Goal: Task Accomplishment & Management: Manage account settings

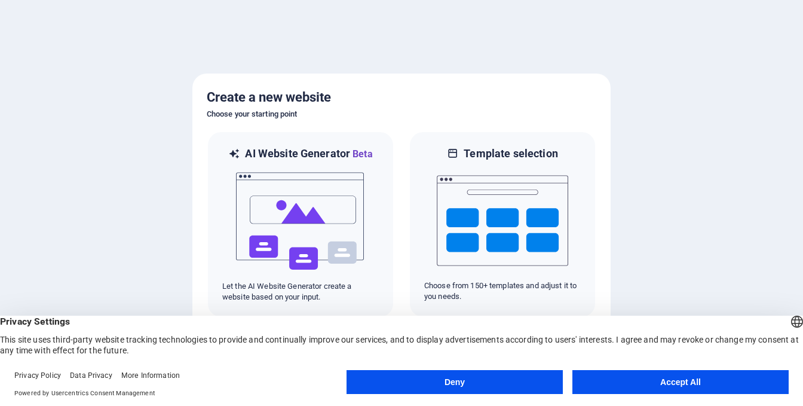
click at [677, 379] on button "Accept All" at bounding box center [681, 382] width 216 height 24
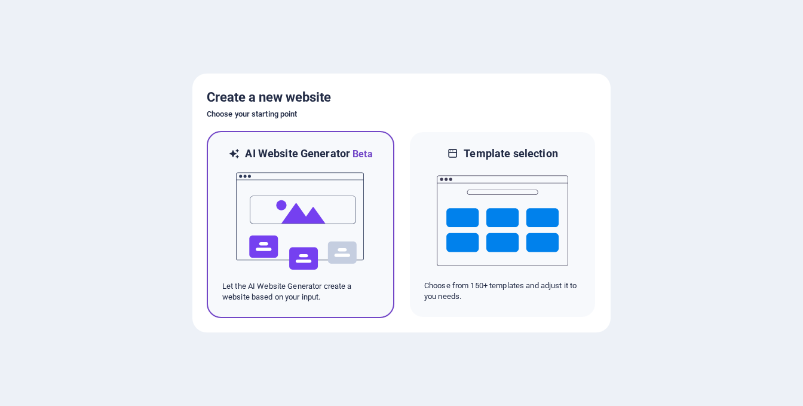
click at [279, 229] on img at bounding box center [300, 221] width 131 height 120
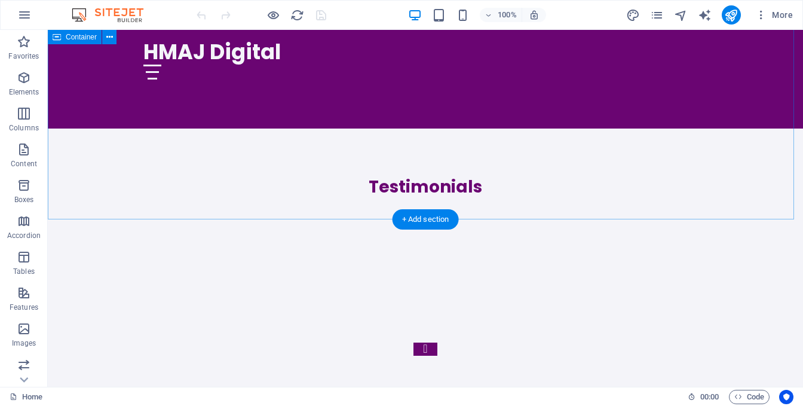
scroll to position [2599, 0]
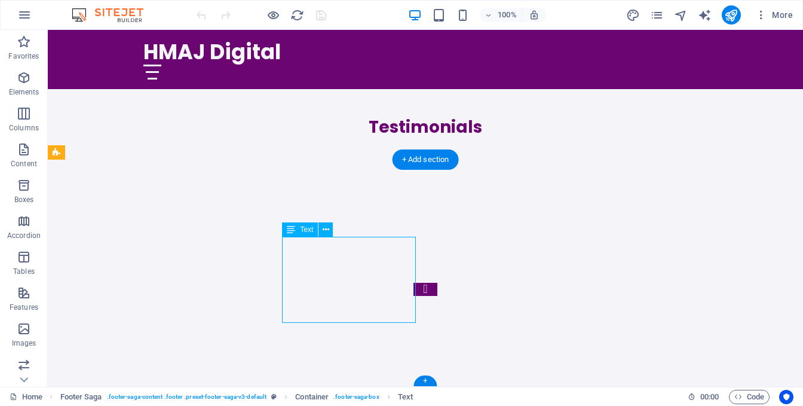
drag, startPoint x: 318, startPoint y: 271, endPoint x: 332, endPoint y: 271, distance: 13.7
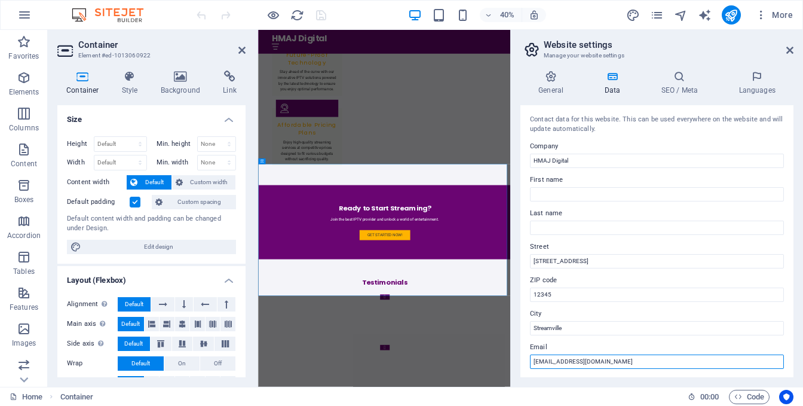
drag, startPoint x: 606, startPoint y: 363, endPoint x: 558, endPoint y: 362, distance: 47.8
click at [558, 362] on input "[EMAIL_ADDRESS][DOMAIN_NAME]" at bounding box center [657, 361] width 254 height 14
drag, startPoint x: 555, startPoint y: 360, endPoint x: 528, endPoint y: 360, distance: 26.9
click at [528, 360] on div "Contact data for this website. This can be used everywhere on the website and w…" at bounding box center [657, 241] width 273 height 272
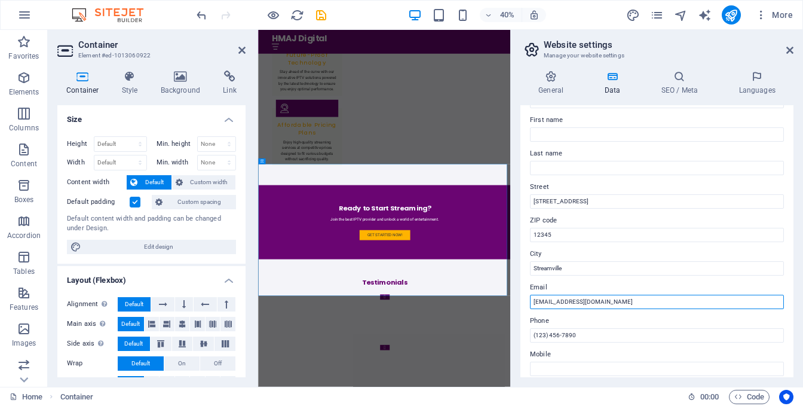
scroll to position [179, 0]
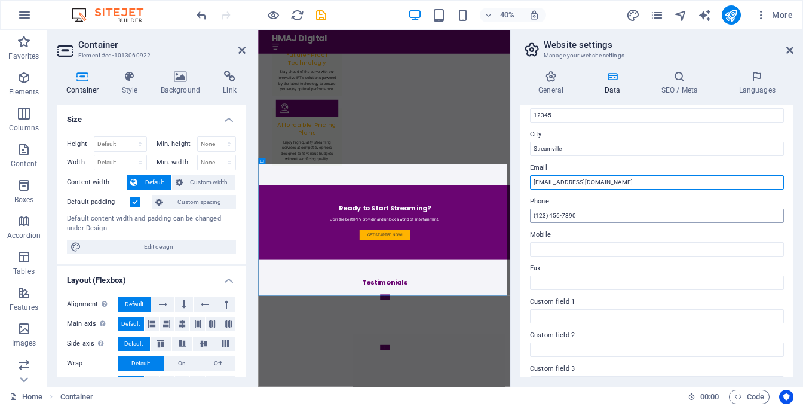
type input "hmajdigital@hmajapp.top"
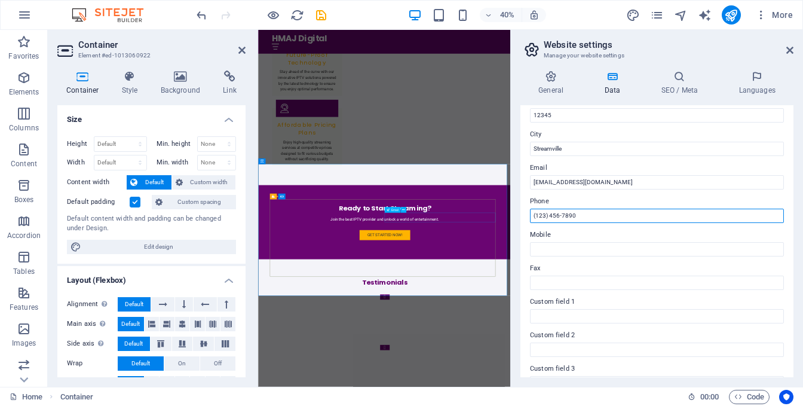
drag, startPoint x: 844, startPoint y: 245, endPoint x: 813, endPoint y: 504, distance: 261.2
drag, startPoint x: 579, startPoint y: 214, endPoint x: 524, endPoint y: 215, distance: 55.0
click at [524, 215] on div "Contact data for this website. This can be used everywhere on the website and w…" at bounding box center [657, 241] width 273 height 272
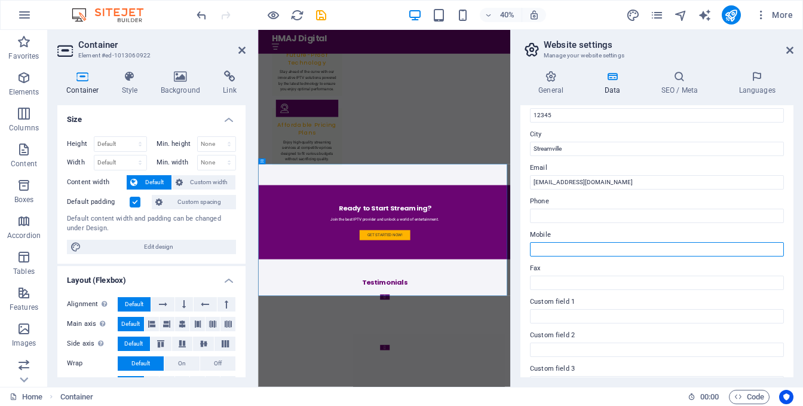
click at [545, 251] on input "Mobile" at bounding box center [657, 249] width 254 height 14
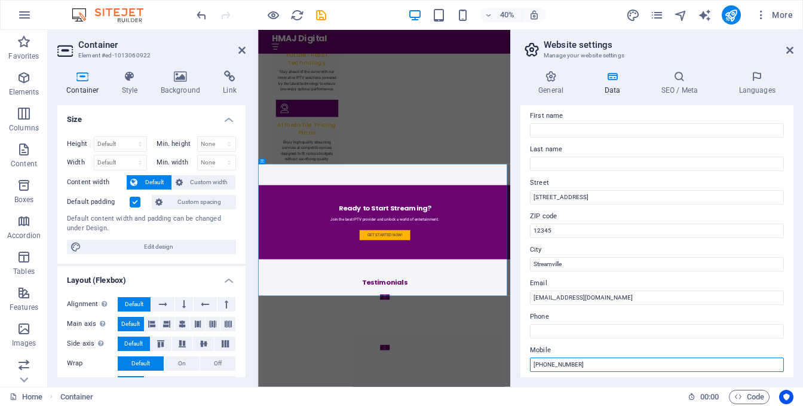
scroll to position [0, 0]
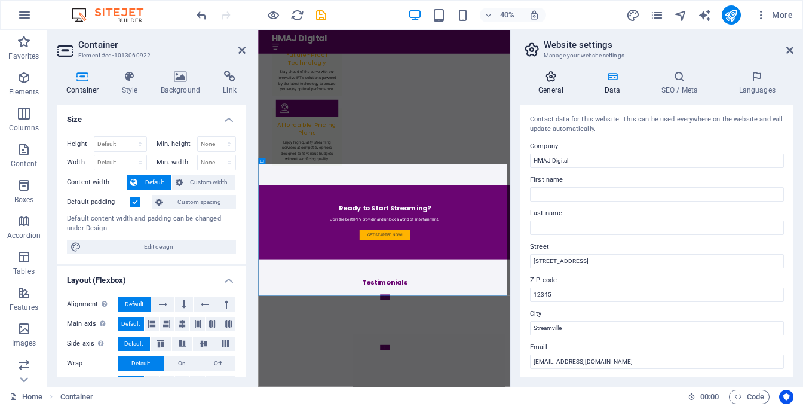
click at [552, 78] on icon at bounding box center [551, 77] width 61 height 12
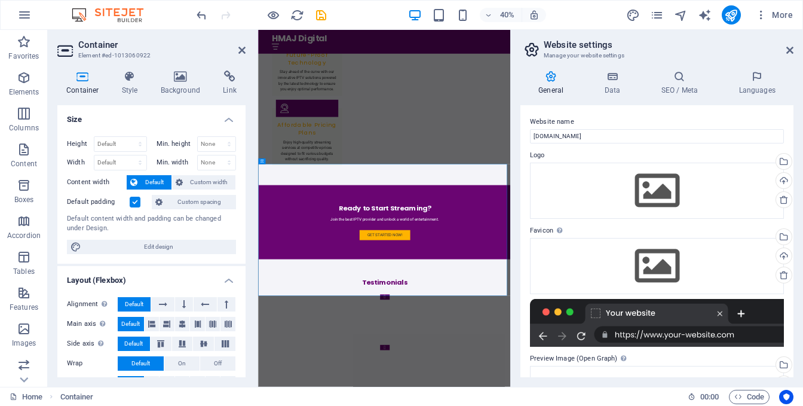
click at [244, 386] on div "Container Style Background Link Size Height Default px rem % vh vw Min. height …" at bounding box center [151, 224] width 207 height 326
click at [203, 16] on icon "undo" at bounding box center [202, 15] width 14 height 14
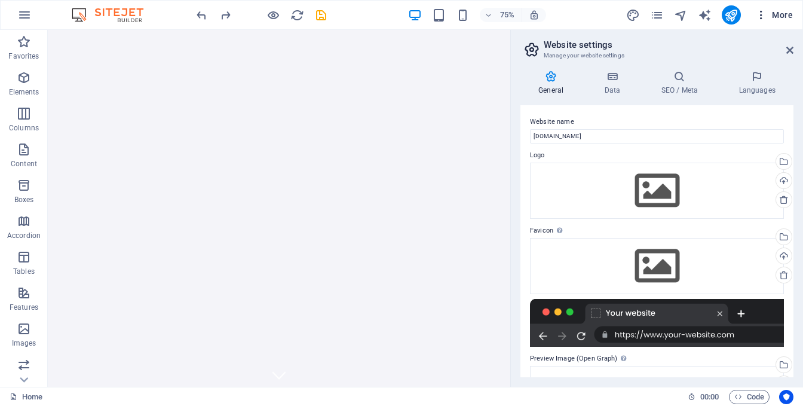
click at [787, 16] on span "More" at bounding box center [774, 15] width 38 height 12
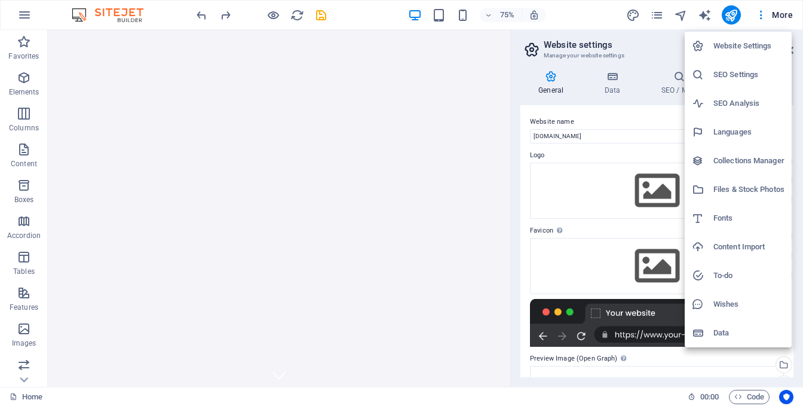
click at [619, 116] on div at bounding box center [401, 203] width 803 height 406
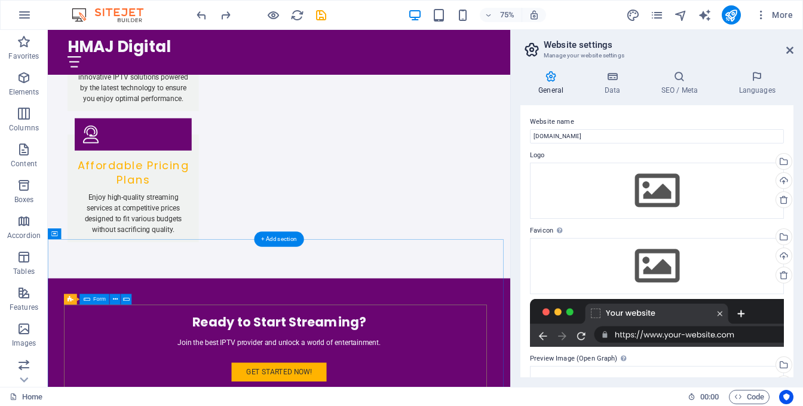
scroll to position [2599, 0]
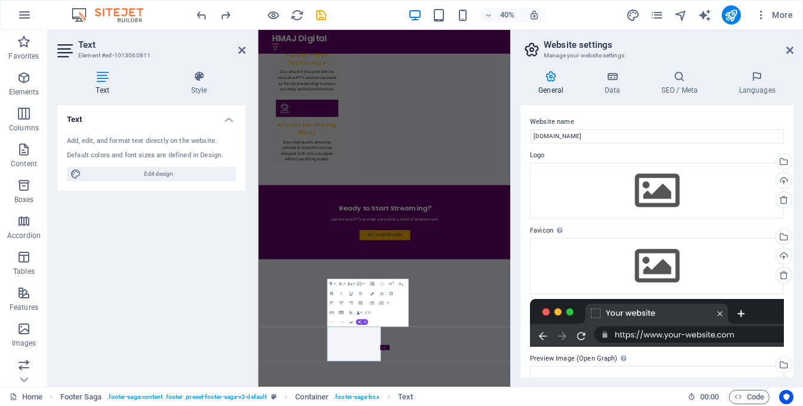
click at [546, 68] on div "General Data SEO / Meta Languages Website name hmajapp.top Logo Drag files here…" at bounding box center [657, 224] width 292 height 326
click at [610, 85] on h4 "Data" at bounding box center [614, 83] width 57 height 25
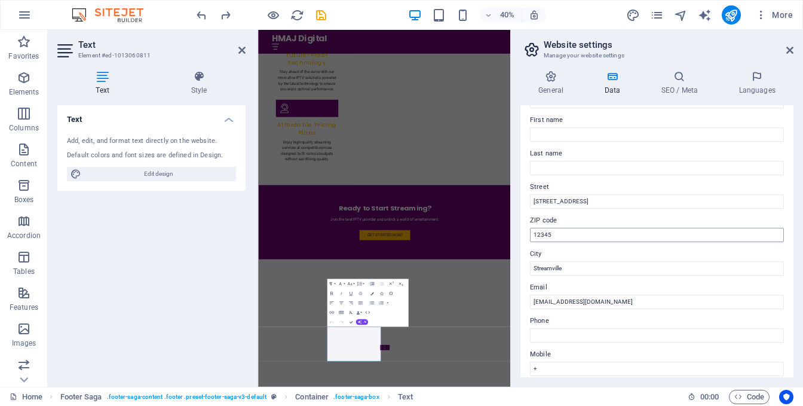
scroll to position [120, 0]
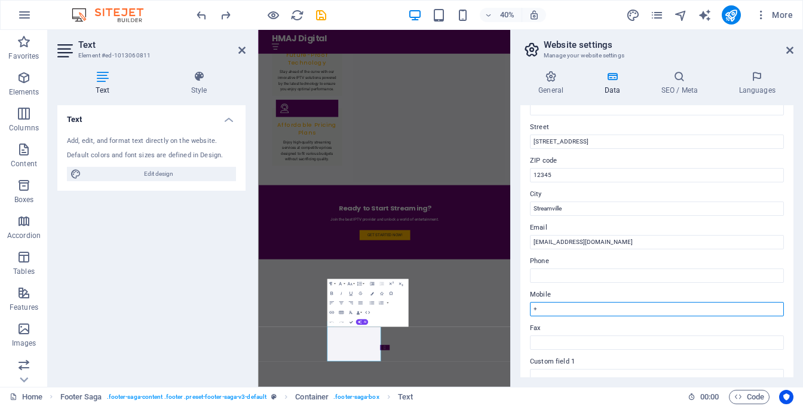
click at [582, 310] on input "+" at bounding box center [657, 309] width 254 height 14
type input "+923315172404"
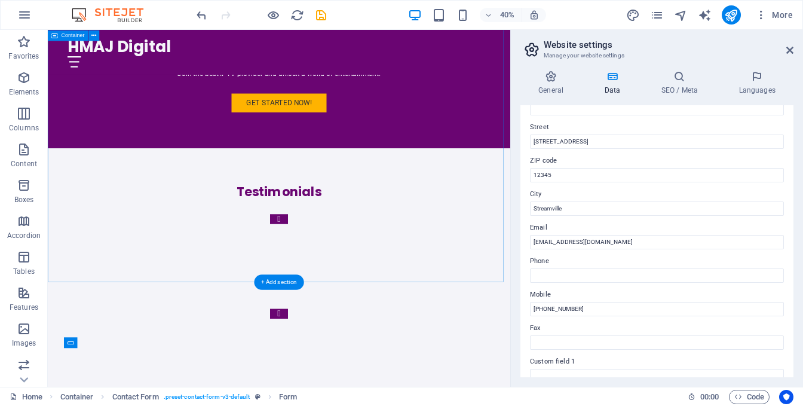
scroll to position [2599, 0]
click at [793, 48] on icon at bounding box center [789, 50] width 7 height 10
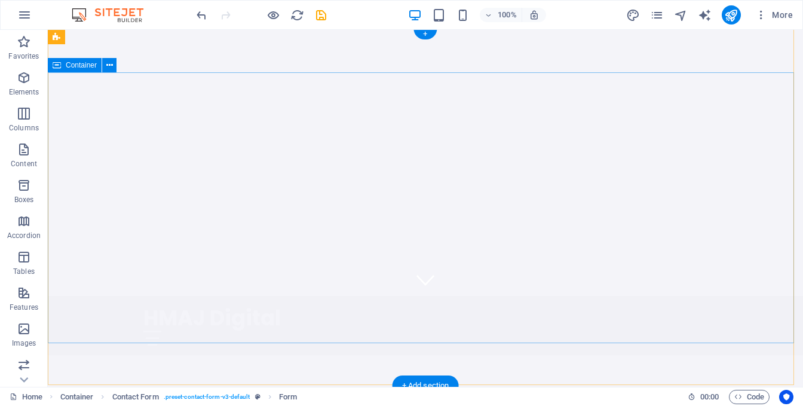
scroll to position [0, 0]
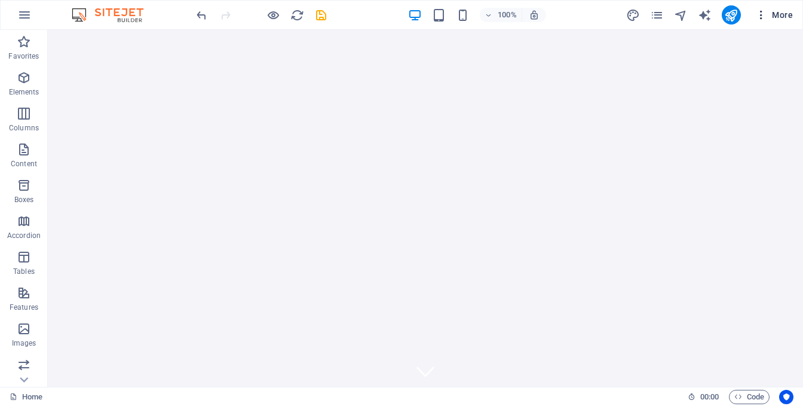
click at [788, 15] on span "More" at bounding box center [774, 15] width 38 height 12
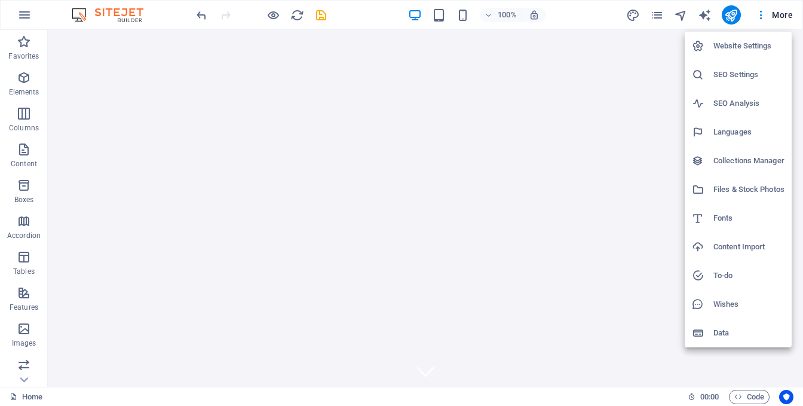
click at [762, 15] on div at bounding box center [401, 203] width 803 height 406
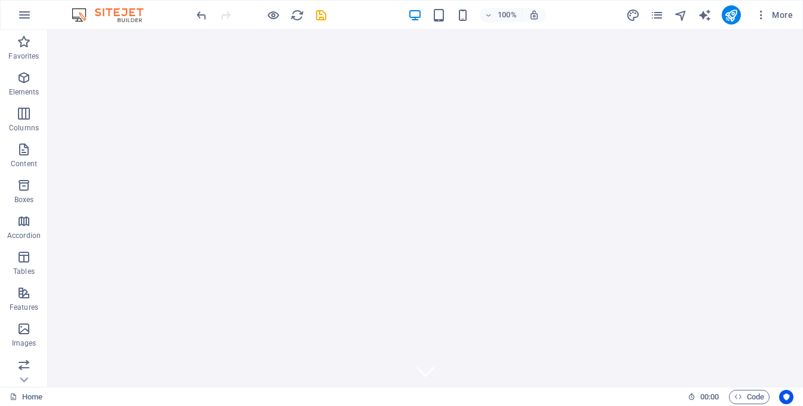
click at [762, 15] on icon "button" at bounding box center [761, 15] width 12 height 12
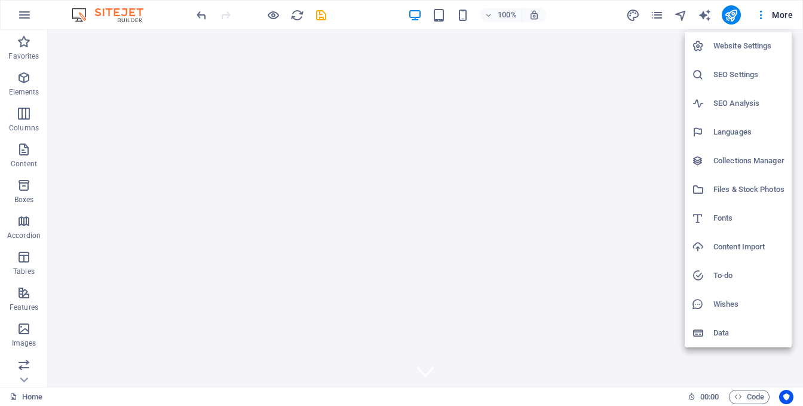
click at [729, 45] on h6 "Website Settings" at bounding box center [749, 46] width 71 height 14
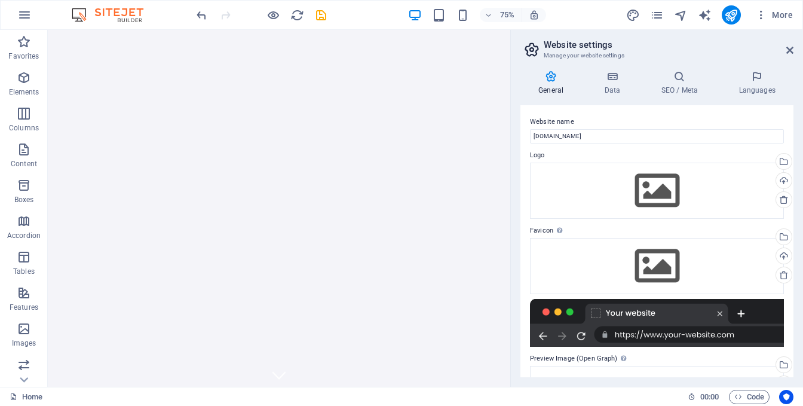
click at [11, 7] on div "75% More" at bounding box center [402, 15] width 802 height 29
click at [26, 14] on icon "button" at bounding box center [24, 15] width 14 height 14
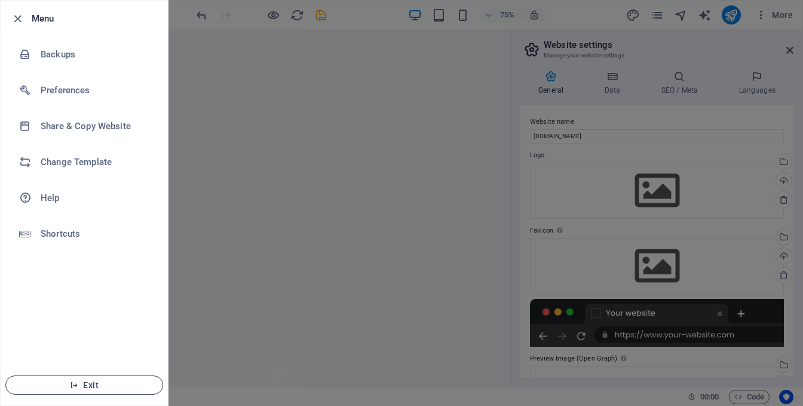
click at [89, 384] on span "Exit" at bounding box center [84, 385] width 137 height 10
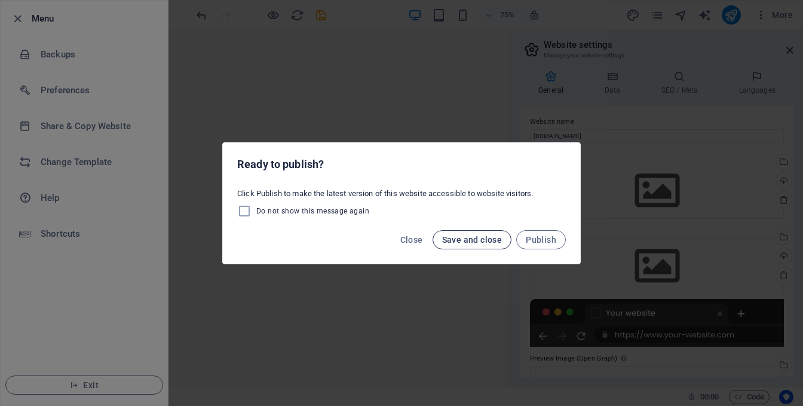
click at [486, 238] on span "Save and close" at bounding box center [472, 240] width 60 height 10
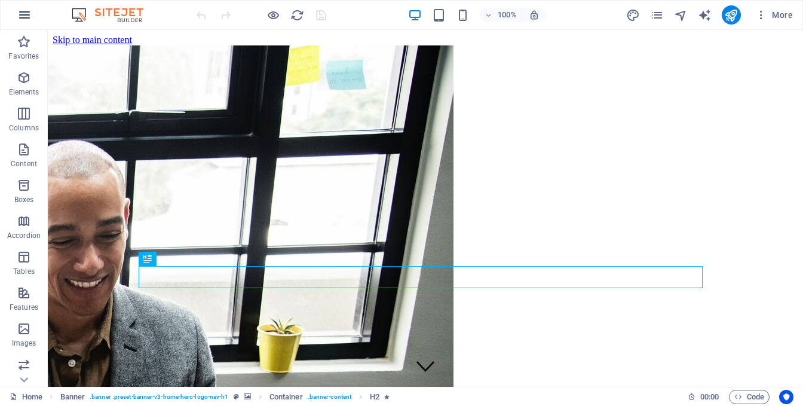
click at [31, 13] on icon "button" at bounding box center [24, 15] width 14 height 14
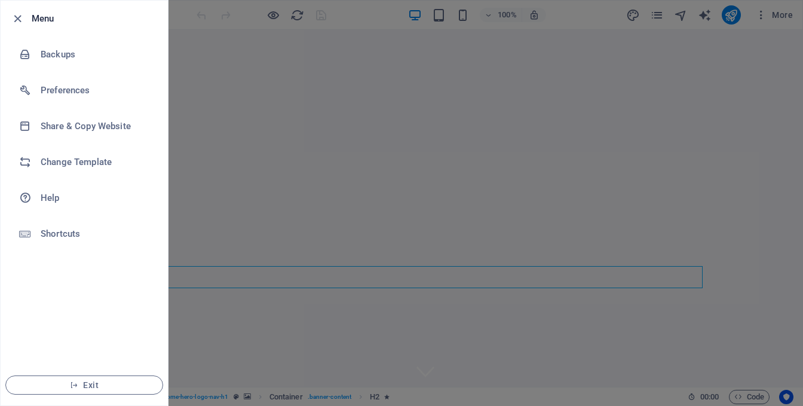
click at [25, 14] on div at bounding box center [21, 18] width 22 height 14
click at [238, 17] on div at bounding box center [401, 203] width 803 height 406
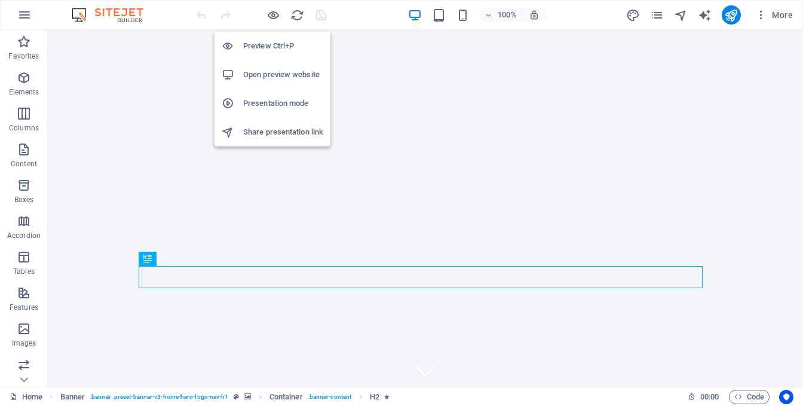
click at [269, 45] on h6 "Preview Ctrl+P" at bounding box center [283, 46] width 80 height 14
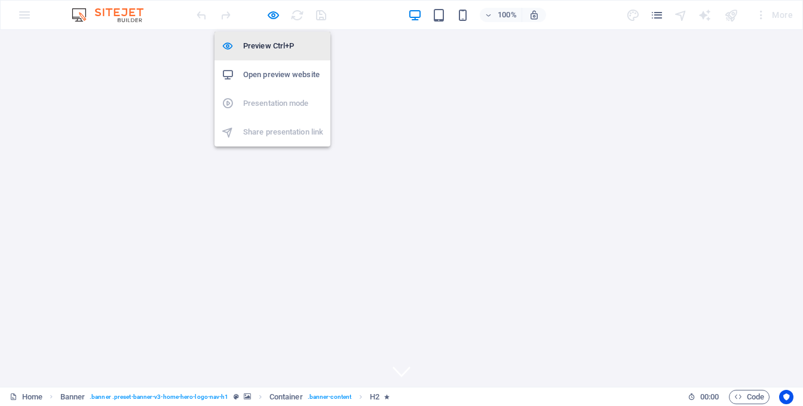
click at [237, 42] on div at bounding box center [233, 46] width 22 height 12
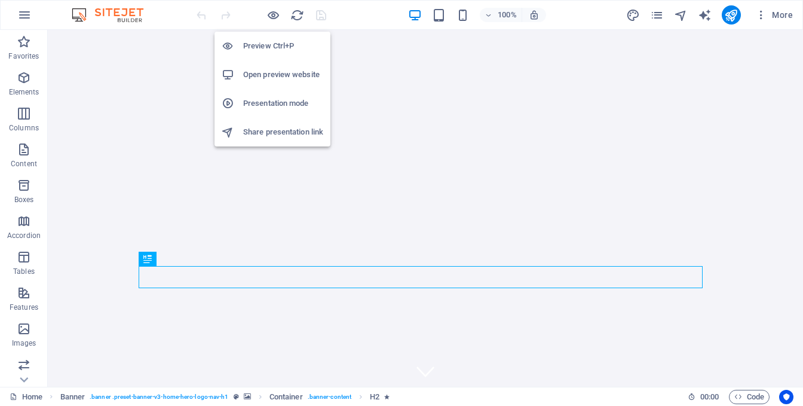
click at [237, 42] on div at bounding box center [233, 46] width 22 height 12
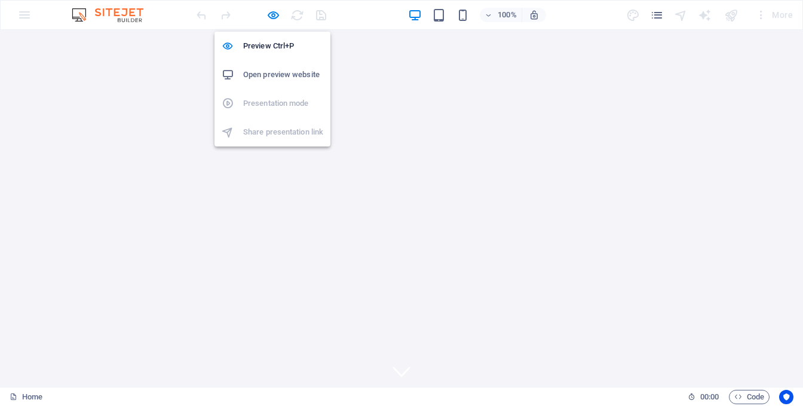
click at [269, 74] on h6 "Open preview website" at bounding box center [283, 75] width 80 height 14
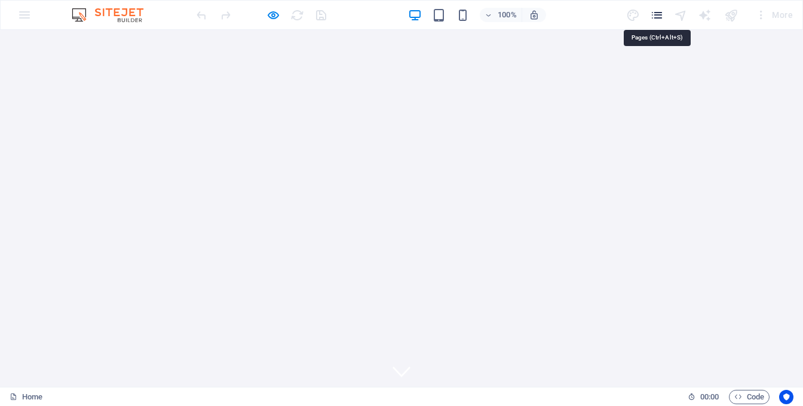
click at [662, 19] on icon "pages" at bounding box center [657, 15] width 14 height 14
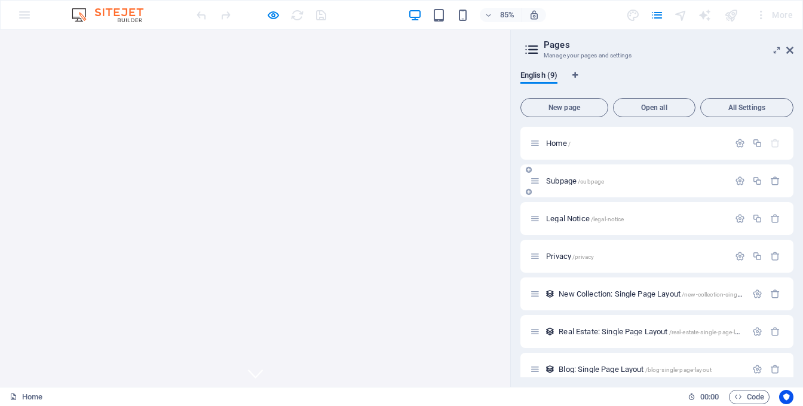
click at [612, 181] on p "Subpage /subpage" at bounding box center [635, 181] width 179 height 8
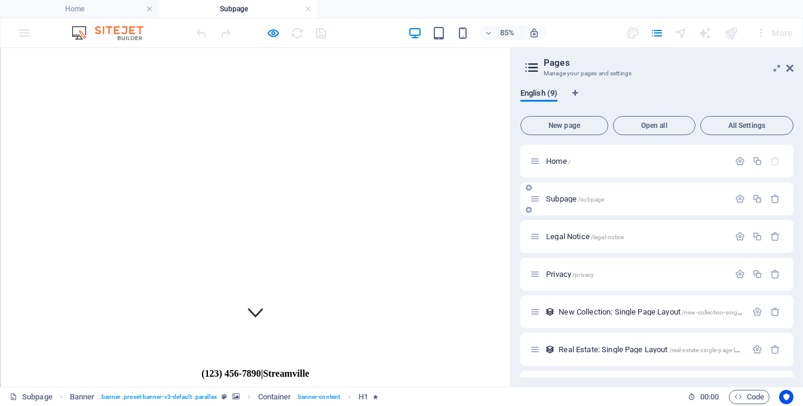
scroll to position [67, 0]
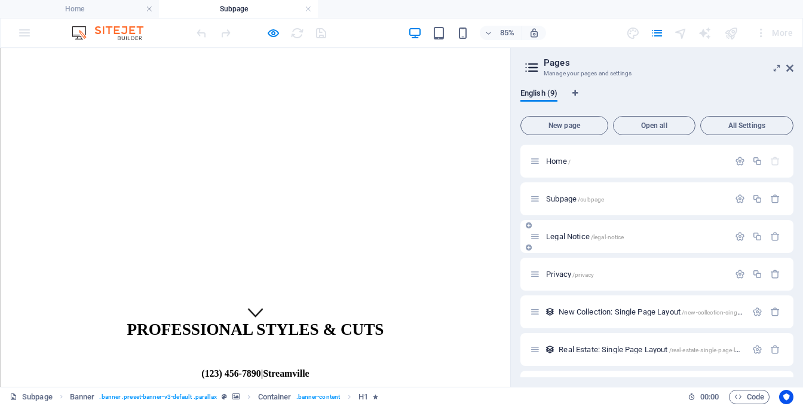
click at [587, 231] on div "Legal Notice /legal-notice" at bounding box center [629, 236] width 199 height 14
click at [621, 238] on span "/legal-notice" at bounding box center [607, 237] width 33 height 7
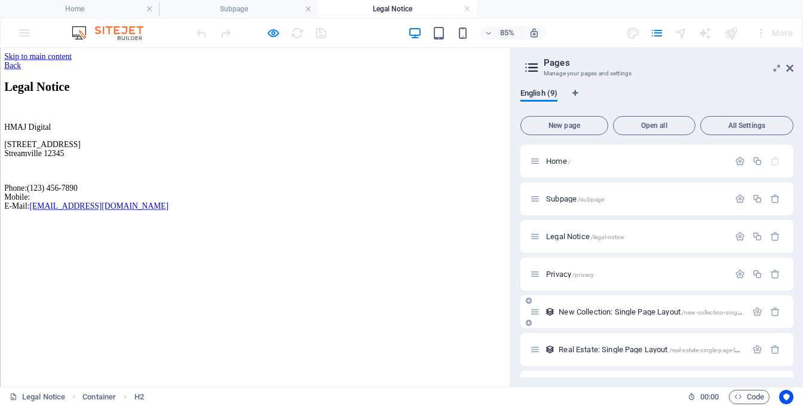
scroll to position [0, 0]
click at [617, 309] on span "New Collection: Single Page Layout /new-collection-single-page-layout" at bounding box center [667, 311] width 216 height 9
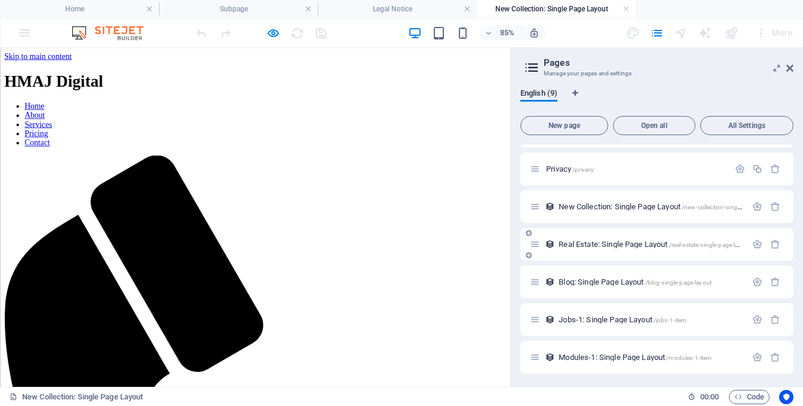
scroll to position [106, 0]
click at [626, 350] on div "Modules-1: Single Page Layout /modules-1-item" at bounding box center [638, 357] width 216 height 14
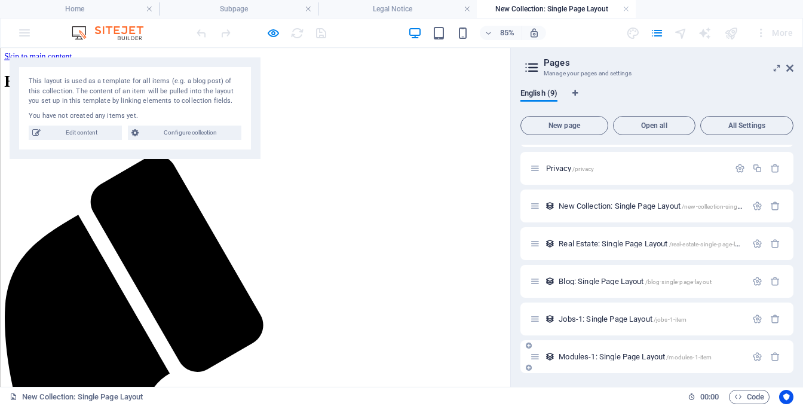
scroll to position [0, 0]
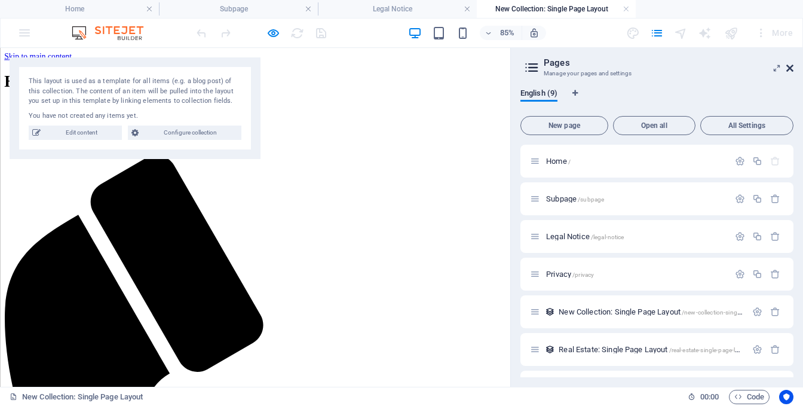
click at [789, 66] on icon at bounding box center [789, 68] width 7 height 10
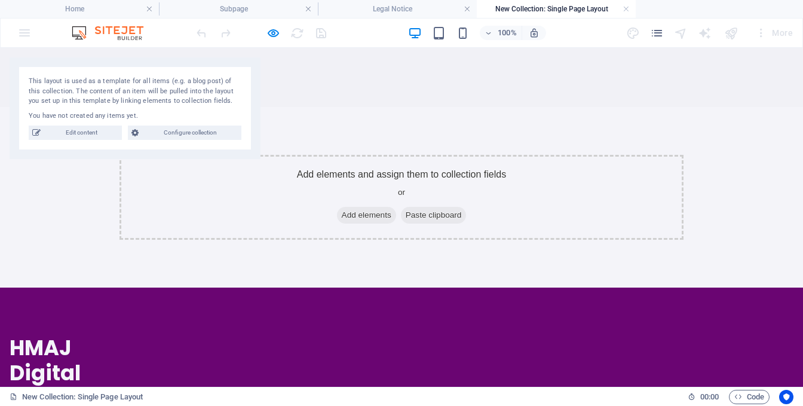
click at [85, 35] on img at bounding box center [114, 33] width 90 height 14
click at [660, 33] on icon "pages" at bounding box center [657, 33] width 14 height 14
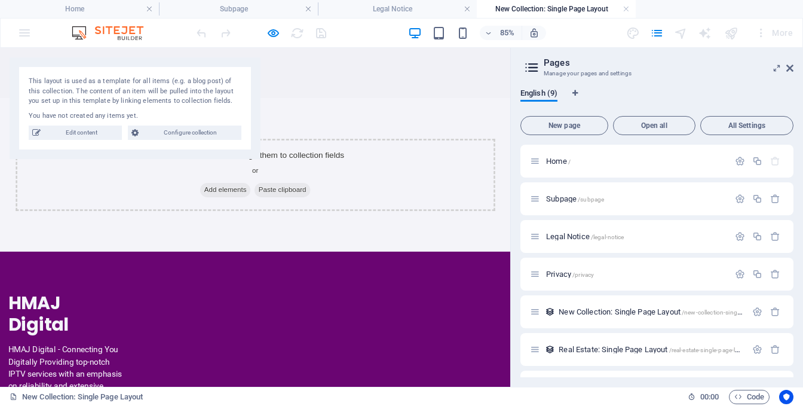
click at [18, 27] on div "85% More" at bounding box center [402, 33] width 802 height 29
click at [22, 30] on div "85% More" at bounding box center [402, 33] width 802 height 29
click at [110, 9] on h4 "Home" at bounding box center [79, 8] width 159 height 13
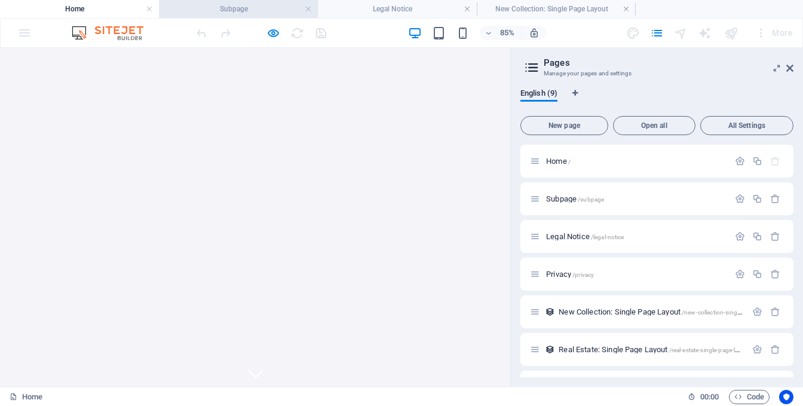
click at [231, 7] on h4 "Subpage" at bounding box center [238, 8] width 159 height 13
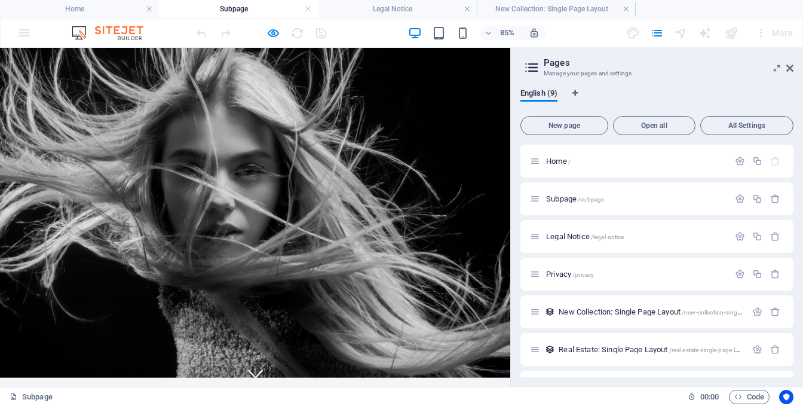
scroll to position [44, 0]
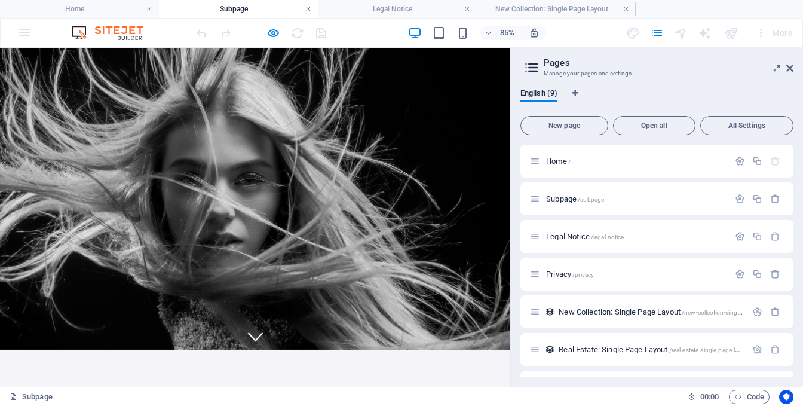
click at [306, 8] on link at bounding box center [308, 9] width 7 height 11
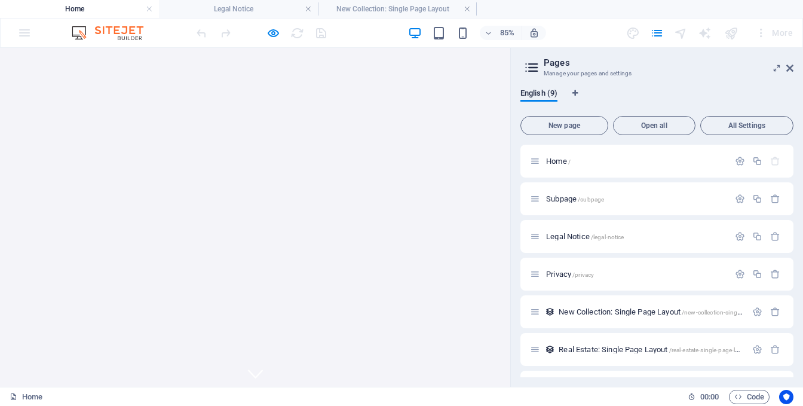
click at [306, 8] on link at bounding box center [308, 9] width 7 height 11
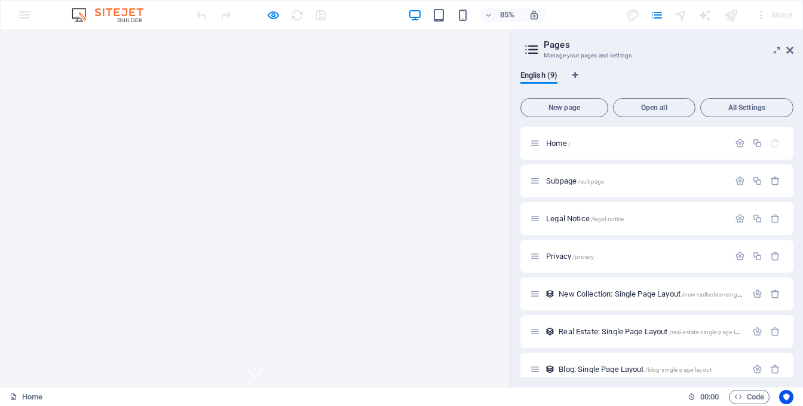
click at [27, 14] on div "85% More" at bounding box center [402, 15] width 802 height 29
click at [655, 13] on icon "pages" at bounding box center [657, 15] width 14 height 14
click at [789, 51] on icon at bounding box center [789, 50] width 7 height 10
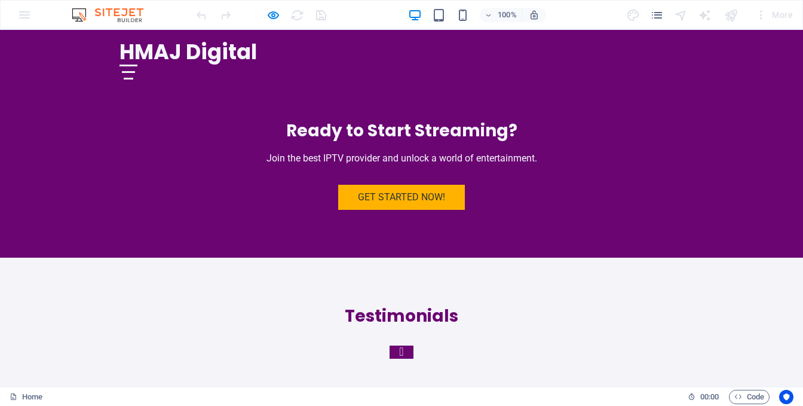
scroll to position [2391, 0]
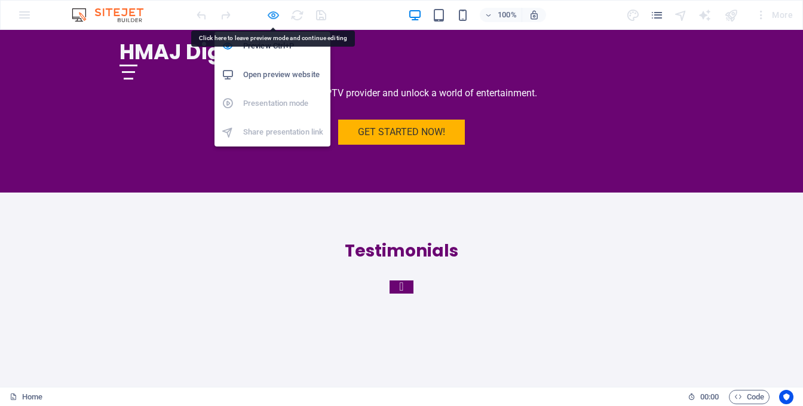
click at [273, 18] on icon "button" at bounding box center [274, 15] width 14 height 14
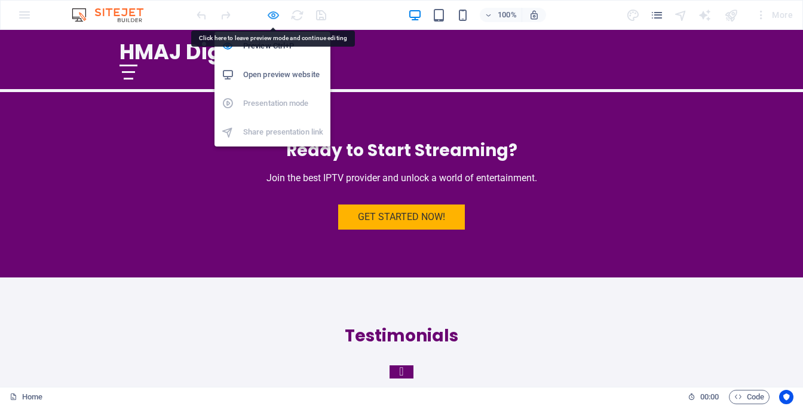
scroll to position [2599, 0]
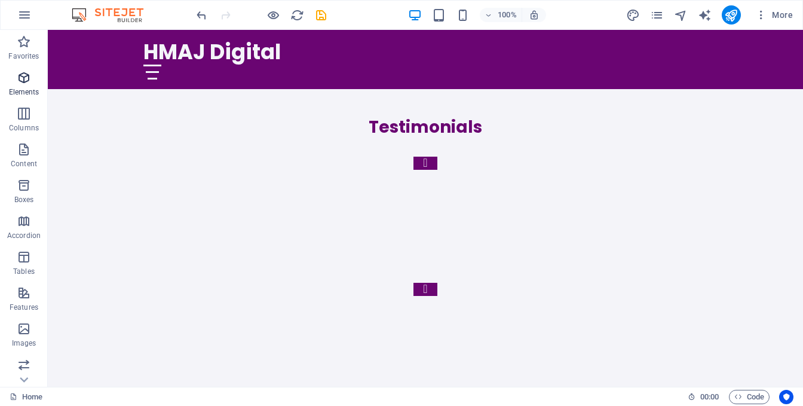
click at [23, 82] on icon "button" at bounding box center [24, 78] width 14 height 14
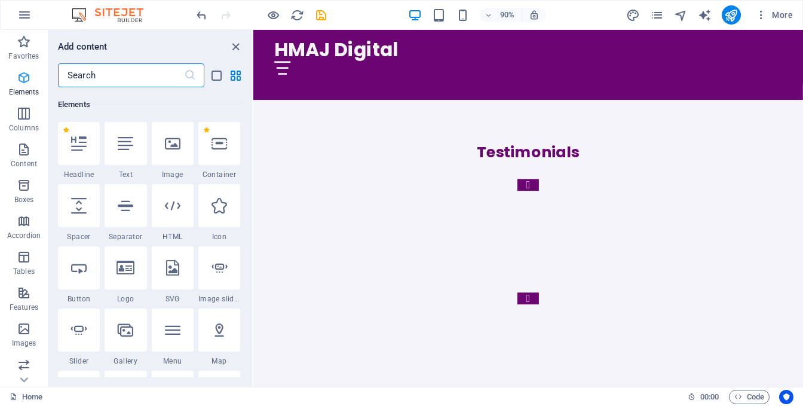
scroll to position [127, 0]
click at [75, 155] on div at bounding box center [79, 143] width 42 height 43
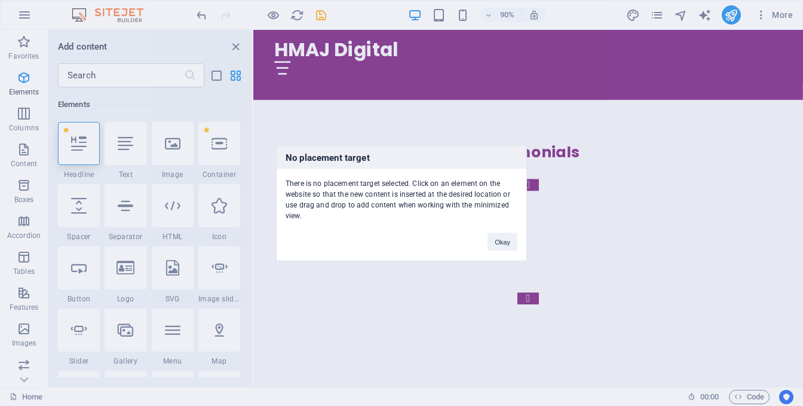
click at [24, 154] on div "No placement target There is no placement target selected. Click on an element …" at bounding box center [401, 203] width 803 height 406
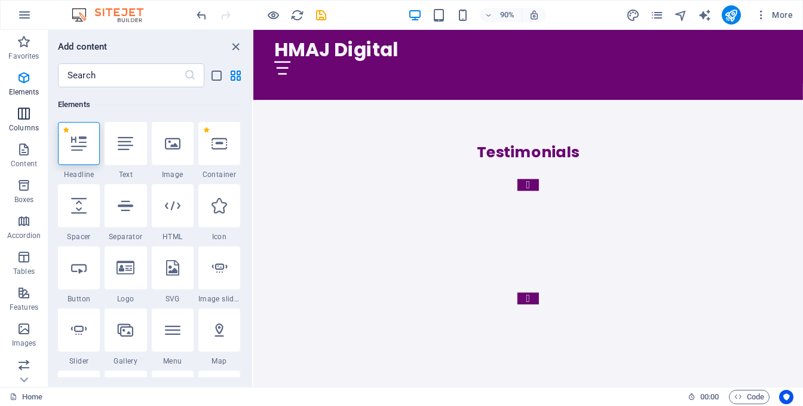
click at [21, 121] on span "Columns" at bounding box center [24, 120] width 48 height 29
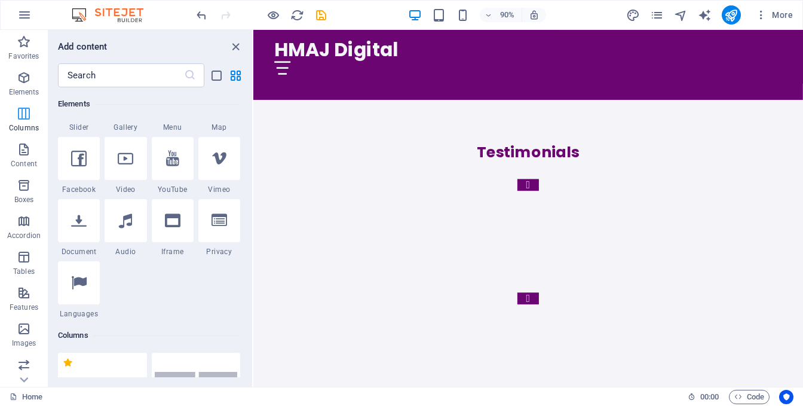
scroll to position [591, 0]
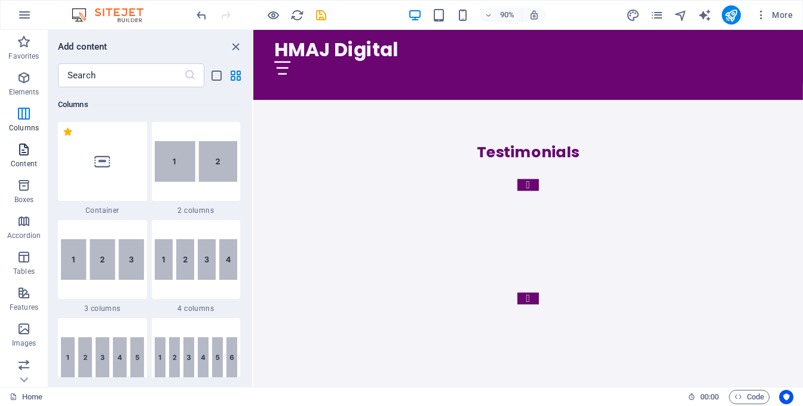
click at [28, 159] on p "Content" at bounding box center [24, 164] width 26 height 10
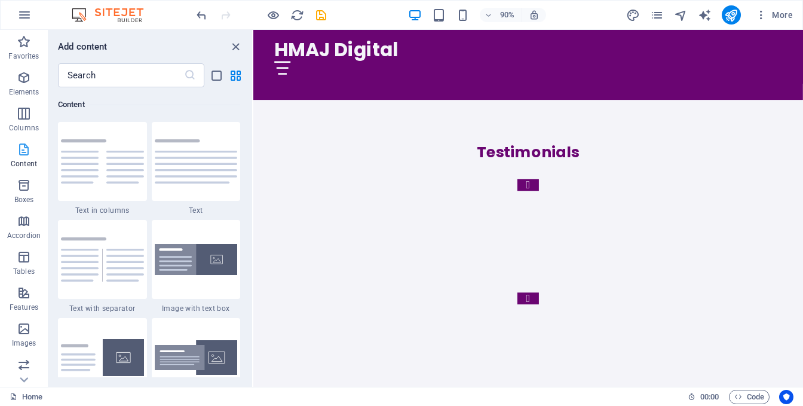
scroll to position [2091, 0]
click at [29, 193] on span "Boxes" at bounding box center [24, 192] width 48 height 29
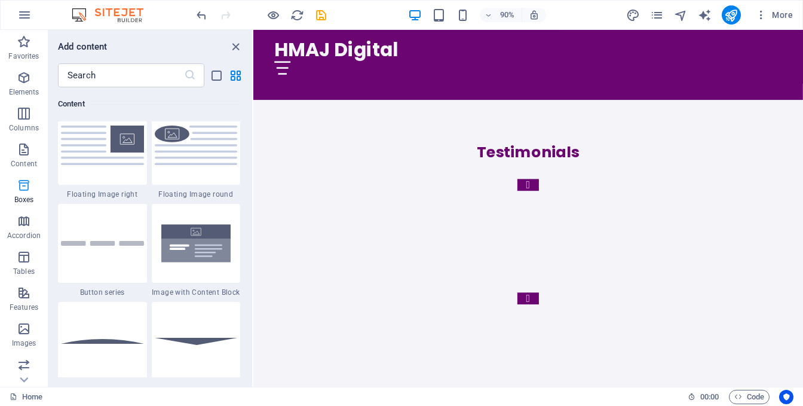
scroll to position [3297, 0]
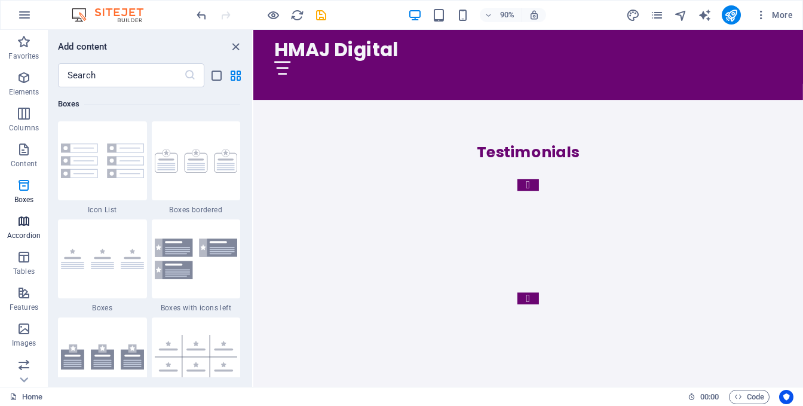
click at [28, 225] on icon "button" at bounding box center [24, 221] width 14 height 14
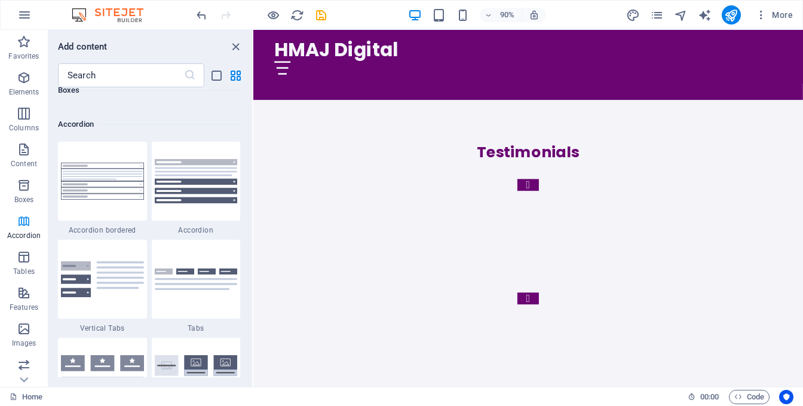
scroll to position [3815, 0]
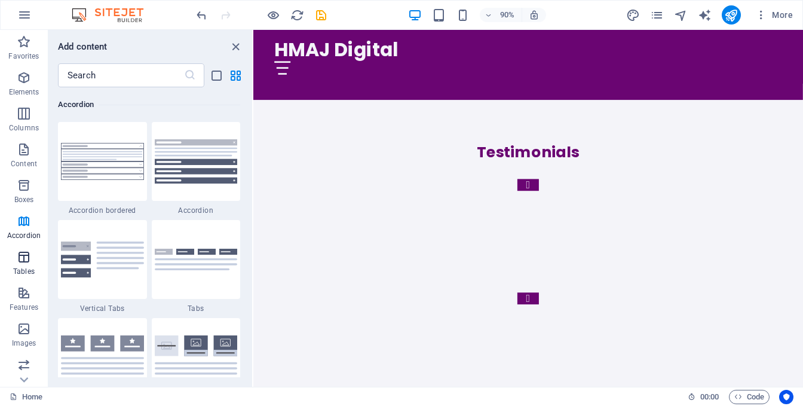
click at [14, 262] on span "Tables" at bounding box center [24, 264] width 48 height 29
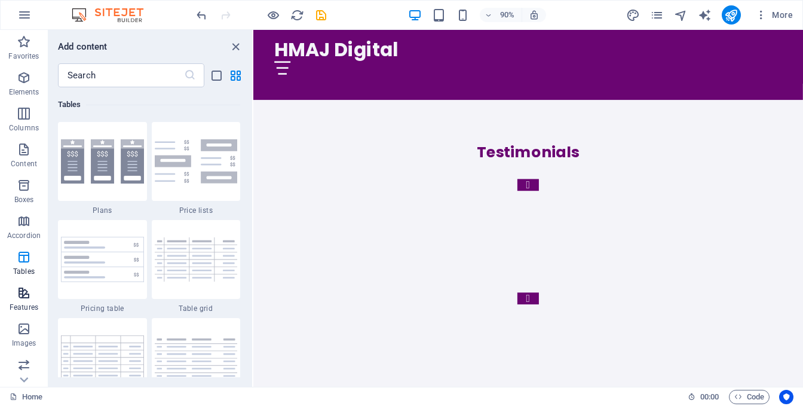
click at [24, 294] on icon "button" at bounding box center [24, 293] width 14 height 14
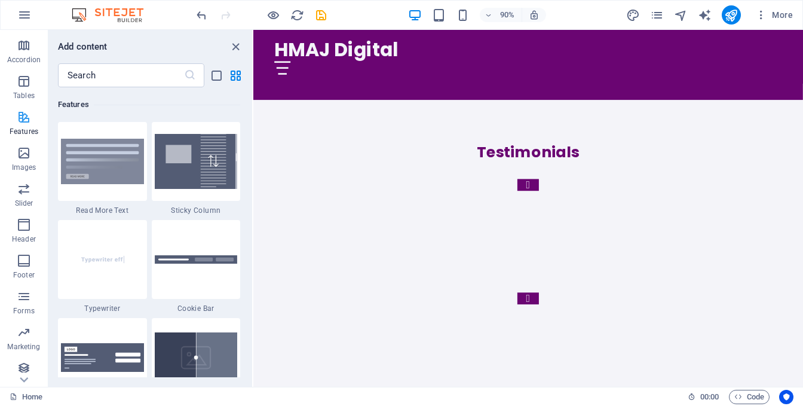
scroll to position [180, 0]
click at [28, 332] on icon "button" at bounding box center [24, 327] width 14 height 14
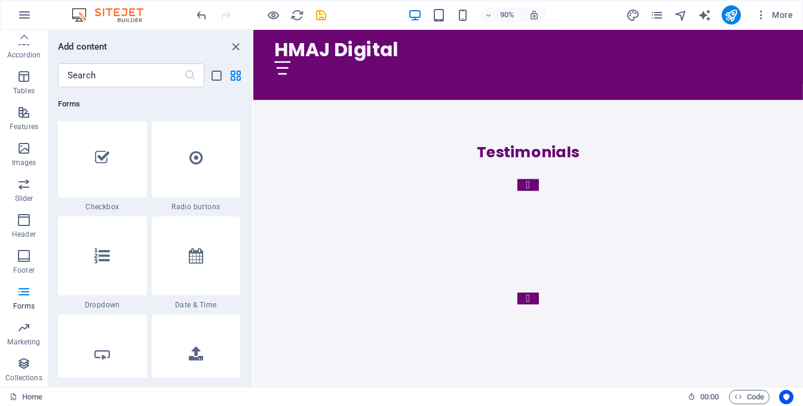
scroll to position [8958, 0]
